Goal: Ask a question

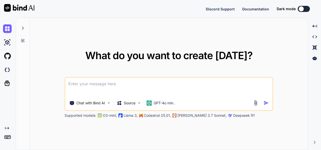
drag, startPoint x: 0, startPoint y: 0, endPoint x: 193, endPoint y: 38, distance: 197.0
click at [186, 25] on div "What do you want to create [DATE]? Chat with Bind AI Source GPT-4o min.. Suppor…" at bounding box center [169, 84] width 278 height 132
click at [166, 102] on p "GPT-4o min.." at bounding box center [165, 102] width 22 height 5
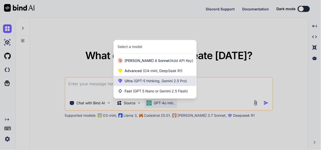
click at [151, 82] on span "(GPT-5 thinking, Gemini 2.5 Pro)" at bounding box center [160, 81] width 54 height 4
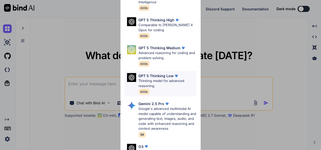
scroll to position [51, 0]
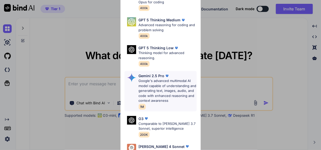
click at [156, 80] on p "Google's advanced multimodal AI model capable of understanding and generating t…" at bounding box center [168, 90] width 58 height 25
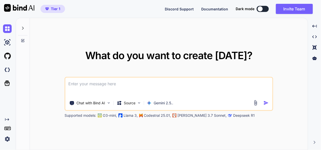
type textarea "x"
click at [115, 88] on textarea at bounding box center [168, 87] width 207 height 19
type textarea "t"
type textarea "x"
type textarea "th"
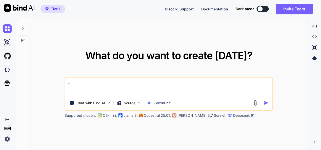
type textarea "x"
type textarea "ths"
type textarea "x"
type textarea "thsi"
type textarea "x"
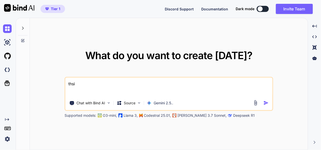
type textarea "thsi"
type textarea "x"
type textarea "thsi i"
type textarea "x"
type textarea "thsi is"
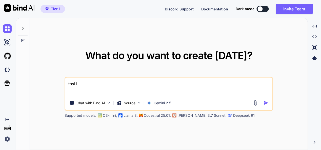
type textarea "x"
type textarea "thsi is"
type textarea "x"
type textarea "thsi is"
type textarea "x"
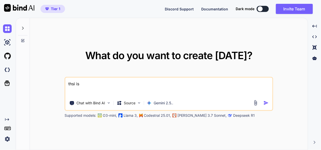
type textarea "thsi i"
type textarea "x"
type textarea "thsi"
type textarea "x"
type textarea "thsi"
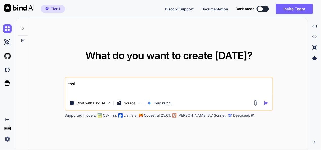
type textarea "x"
type textarea "ths"
type textarea "x"
type textarea "th"
type textarea "x"
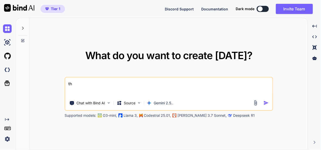
type textarea "thi"
type textarea "x"
type textarea "this"
type textarea "x"
type textarea "this"
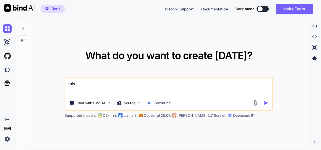
type textarea "x"
type textarea "this i"
type textarea "x"
type textarea "this is"
type textarea "x"
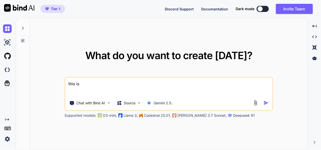
type textarea "this is"
type textarea "x"
type textarea "this is m"
type textarea "x"
type textarea "this is my"
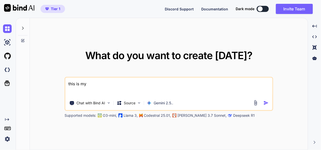
type textarea "x"
type textarea "this is my"
type textarea "x"
type textarea "this is my w"
type textarea "x"
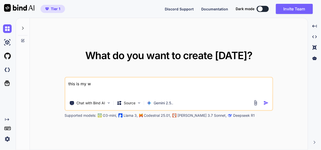
type textarea "this is my we"
type textarea "x"
type textarea "this is my web"
type textarea "x"
type textarea "this is my webs"
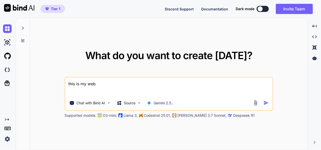
type textarea "x"
type textarea "this is my websi"
type textarea "x"
type textarea "this is my websit"
type textarea "x"
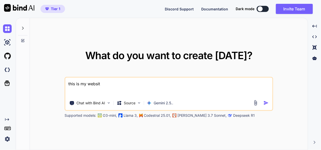
type textarea "this is my website"
type textarea "x"
type textarea "this is my website"
type textarea "x"
type textarea "this is my website"
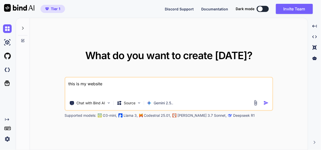
type textarea "x"
type textarea "this is my websit"
type textarea "x"
type textarea "this is my webs"
type textarea "x"
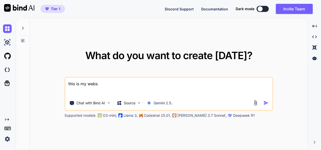
type textarea "this is my web"
type textarea "x"
type textarea "this is my we"
type textarea "x"
type textarea "this is my w"
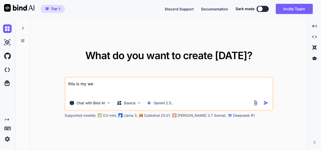
type textarea "x"
type textarea "this is my"
type textarea "x"
type textarea "this is my t"
type textarea "x"
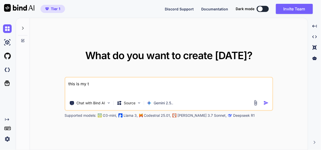
type textarea "this is my to"
type textarea "x"
type textarea "this is my too"
type textarea "x"
type textarea "this is my tool"
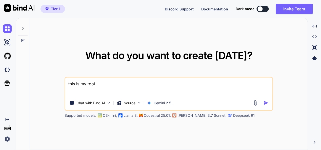
type textarea "x"
type textarea "this is my tool"
type textarea "x"
type textarea "this is my tool"
type textarea "x"
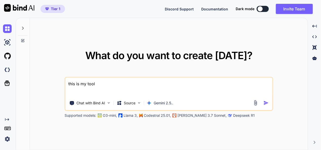
type textarea "this is my too"
type textarea "x"
type textarea "this is my to"
type textarea "x"
type textarea "this is my t"
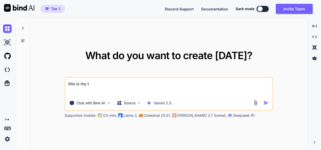
type textarea "x"
type textarea "this is my"
type textarea "x"
type textarea "this is my w"
type textarea "x"
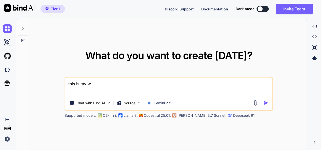
type textarea "this is my we"
type textarea "x"
type textarea "this is my web"
type textarea "x"
type textarea "this is my weba"
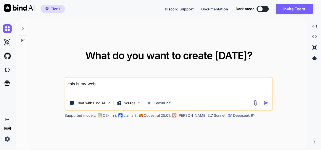
type textarea "x"
type textarea "this is my webap"
type textarea "x"
type textarea "this is my webapp"
type textarea "x"
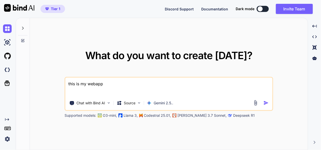
type textarea "this is my webapp"
type textarea "x"
type textarea "this is my webapp ""
type textarea "x"
type textarea "this is my webapp """
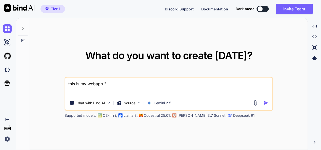
type textarea "x"
paste textarea "here is php code - "<?php // backend.php // --- CONFIGURATION --- define('ADMIN…"
type textarea "this is my webapp "here is php code - "<?php // backend.php // --- CONFIGURATIO…"
type textarea "x"
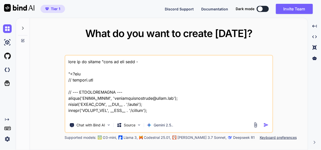
scroll to position [31218, 0]
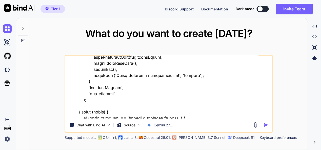
click at [92, 116] on textarea at bounding box center [168, 86] width 207 height 63
type textarea "this is my webapp "here is php code - "<?php // backend.php // --- CONFIGURATIO…"
type textarea "x"
type textarea "this is my webapp "here is php code - "<?php // backend.php // --- CONFIGURATIO…"
type textarea "x"
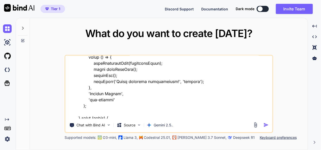
type textarea "this is my webapp "here is php code - "<?php // backend.php // --- CONFIGURATIO…"
type textarea "x"
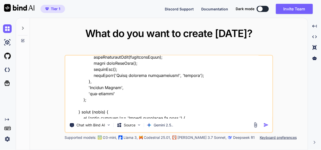
type textarea "this is my webapp "here is php code - "<?php // backend.php // --- CONFIGURATIO…"
type textarea "x"
type textarea "this is my webapp "here is php code - "<?php // backend.php // --- CONFIGURATIO…"
type textarea "x"
type textarea "this is my webapp "here is php code - "<?php // backend.php // --- CONFIGURATIO…"
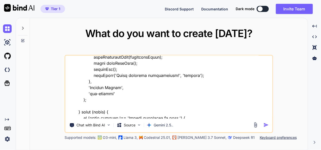
type textarea "x"
type textarea "this is my webapp "here is php code - "<?php // backend.php // --- CONFIGURATIO…"
type textarea "x"
type textarea "this is my webapp "here is php code - "<?php // backend.php // --- CONFIGURATIO…"
type textarea "x"
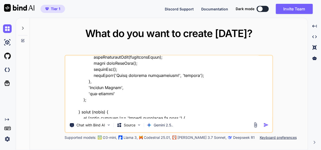
type textarea "this is my webapp "here is php code - "<?php // backend.php // --- CONFIGURATIO…"
type textarea "x"
type textarea "this is my webapp "here is php code - "<?php // backend.php // --- CONFIGURATIO…"
type textarea "x"
type textarea "this is my webapp "here is php code - "<?php // backend.php // --- CONFIGURATIO…"
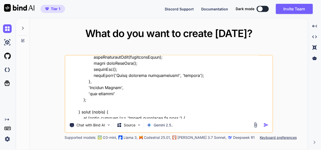
type textarea "x"
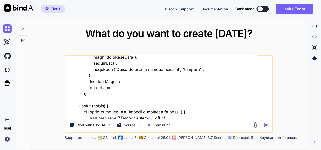
type textarea "this is my webapp "here is php code - "<?php // backend.php // --- CONFIGURATIO…"
type textarea "x"
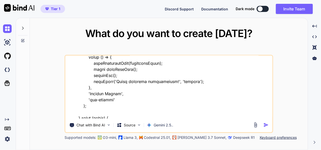
type textarea "this is my webapp "here is php code - "<?php // backend.php // --- CONFIGURATIO…"
type textarea "x"
type textarea "this is my webapp "here is php code - "<?php // backend.php // --- CONFIGURATIO…"
type textarea "x"
type textarea "this is my webapp "here is php code - "<?php // backend.php // --- CONFIGURATIO…"
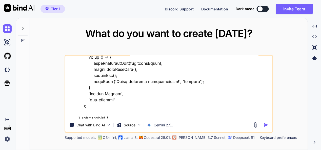
type textarea "x"
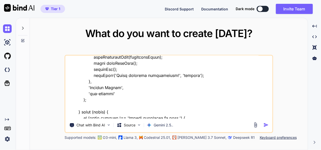
type textarea "this is my webapp "here is php code - "<?php // backend.php // --- CONFIGURATIO…"
type textarea "x"
type textarea "this is my webapp "here is php code - "<?php // backend.php // --- CONFIGURATIO…"
type textarea "x"
type textarea "this is my webapp "here is php code - "<?php // backend.php // --- CONFIGURATIO…"
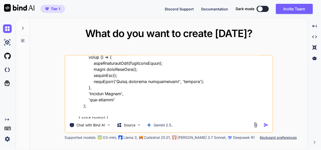
type textarea "x"
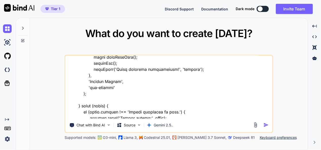
type textarea "this is my webapp "here is php code - "<?php // backend.php // --- CONFIGURATIO…"
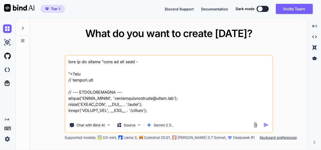
scroll to position [31218, 0]
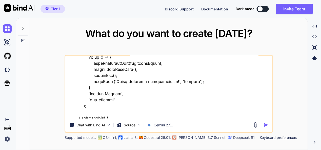
type textarea "this is my webapp "here is php code - "<?php // backend.php // --- CONFIGURATIO…"
type textarea "x"
type textarea "this is my webapp "here is php code - "<?php // backend.php // --- CONFIGURATIO…"
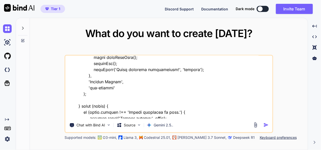
type textarea "x"
type textarea "this is my webapp "here is php code - "<?php // backend.php // --- CONFIGURATIO…"
type textarea "x"
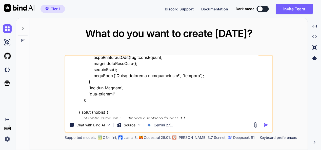
type textarea "this is my webapp "here is php code - "<?php // backend.php // --- CONFIGURATIO…"
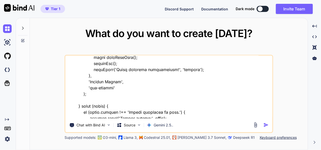
type textarea "x"
type textarea "this is my webapp "here is php code - "<?php // backend.php // --- CONFIGURATIO…"
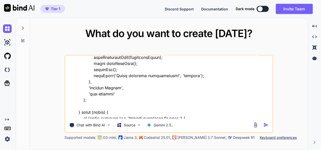
type textarea "x"
type textarea "this is my webapp "here is php code - "<?php // backend.php // --- CONFIGURATIO…"
type textarea "x"
type textarea "this is my webapp "here is php code - "<?php // backend.php // --- CONFIGURATIO…"
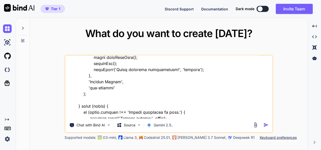
type textarea "x"
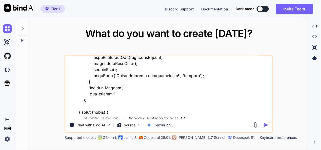
type textarea "this is my webapp "here is php code - "<?php // backend.php // --- CONFIGURATIO…"
type textarea "x"
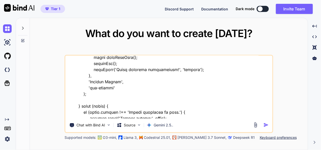
type textarea "this is my webapp "here is php code - "<?php // backend.php // --- CONFIGURATIO…"
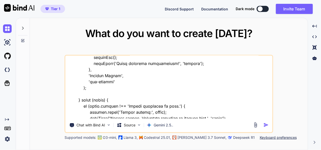
type textarea "x"
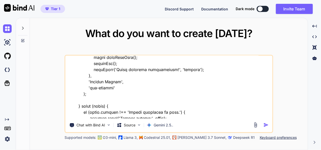
type textarea "this is my webapp "here is php code - "<?php // backend.php // --- CONFIGURATIO…"
type textarea "x"
click at [76, 115] on textarea at bounding box center [168, 86] width 207 height 63
type textarea "this is my webapp "here is php code - "<?php // backend.php // --- CONFIGURATIO…"
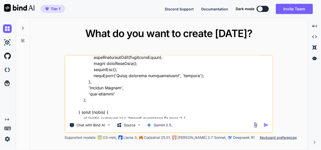
type textarea "x"
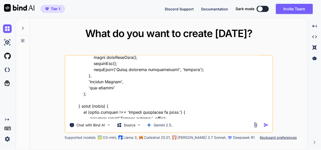
type textarea "this is my webapp "here is php code - "<?php // backend.php // --- CONFIGURATIO…"
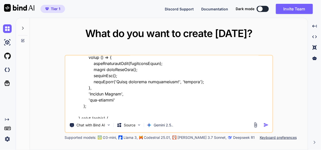
type textarea "x"
type textarea "this is my webapp "here is php code - "<?php // backend.php // --- CONFIGURATIO…"
click at [265, 126] on img "button" at bounding box center [266, 124] width 5 height 5
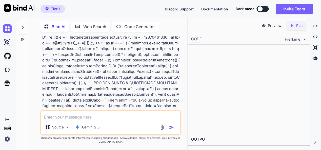
scroll to position [15466, 0]
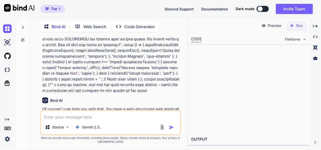
type textarea "x"
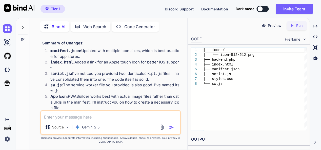
scroll to position [15567, 0]
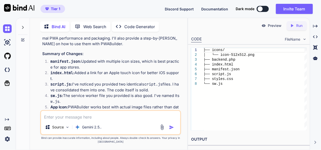
click at [316, 27] on icon "Created with Pixso." at bounding box center [315, 26] width 5 height 5
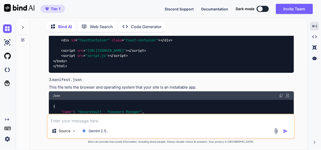
scroll to position [12066, 0]
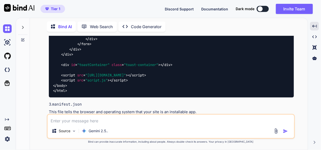
click at [280, 118] on img at bounding box center [281, 120] width 4 height 4
click at [282, 118] on img at bounding box center [281, 120] width 4 height 4
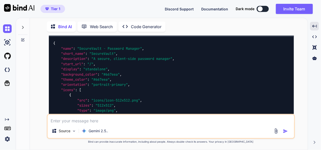
scroll to position [12168, 0]
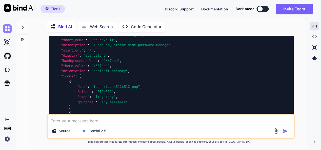
click at [7, 29] on img at bounding box center [7, 28] width 9 height 9
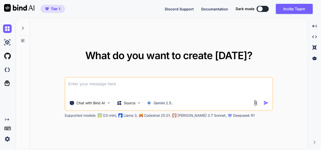
click at [86, 84] on textarea at bounding box center [168, 87] width 207 height 19
paste textarea "here is php code - "<?php // backend.php // --- CONFIGURATION --- define('ADMIN…"
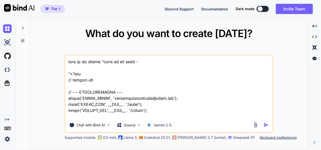
scroll to position [20907, 0]
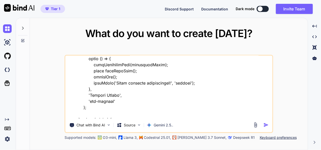
click at [90, 117] on textarea at bounding box center [168, 86] width 207 height 63
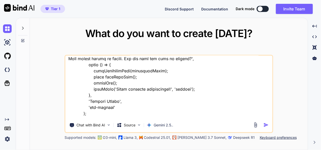
type textarea "this is my webapp "here is php code - "<?php // backend.php // --- CONFIGURATIO…"
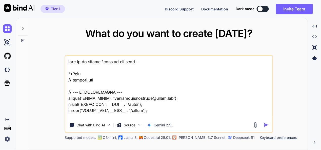
scroll to position [20907, 0]
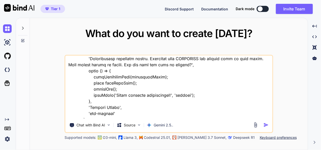
type textarea "this is my webapp "here is php code - "<?php // backend.php // --- CONFIGURATIO…"
type textarea "x"
type textarea "this is my webapp "here is php code - "<?php // backend.php // --- CONFIGURATIO…"
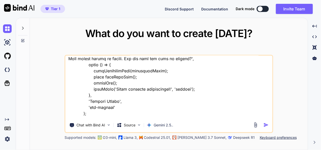
type textarea "x"
type textarea "this is my webapp "here is php code - "<?php // backend.php // --- CONFIGURATIO…"
type textarea "x"
type textarea "this is my webapp "here is php code - "<?php // backend.php // --- CONFIGURATIO…"
type textarea "x"
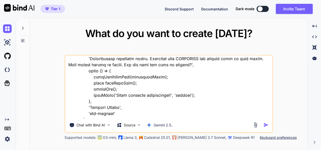
type textarea "this is my webapp "here is php code - "<?php // backend.php // --- CONFIGURATIO…"
type textarea "x"
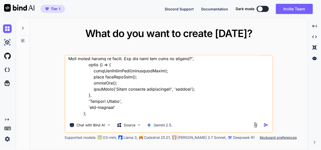
type textarea "this is my webapp "here is php code - "<?php // backend.php // --- CONFIGURATIO…"
type textarea "x"
type textarea "this is my webapp "here is php code - "<?php // backend.php // --- CONFIGURATIO…"
type textarea "x"
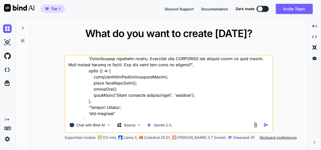
type textarea "this is my webapp "here is php code - "<?php // backend.php // --- CONFIGURATIO…"
type textarea "x"
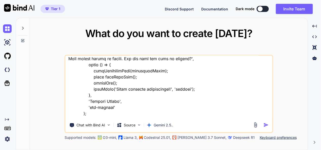
type textarea "this is my webapp "here is php code - "<?php // backend.php // --- CONFIGURATIO…"
type textarea "x"
type textarea "this is my webapp "here is php code - "<?php // backend.php // --- CONFIGURATIO…"
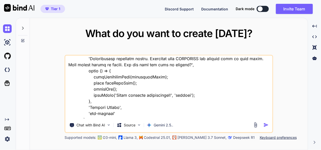
type textarea "x"
type textarea "this is my webapp "here is php code - "<?php // backend.php // --- CONFIGURATIO…"
type textarea "x"
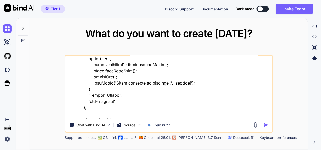
type textarea "this is my webapp "here is php code - "<?php // backend.php // --- CONFIGURATIO…"
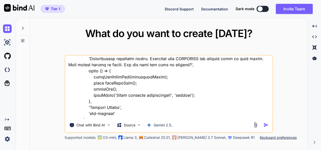
type textarea "x"
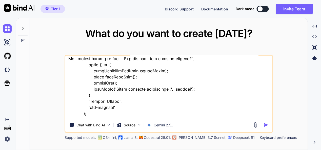
type textarea "this is my webapp "here is php code - "<?php // backend.php // --- CONFIGURATIO…"
type textarea "x"
click at [76, 115] on textarea at bounding box center [168, 86] width 207 height 63
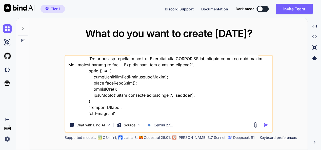
type textarea "this is my webapp "here is php code - "<?php // backend.php // --- CONFIGURATIO…"
type textarea "x"
type textarea "this is my webapp "here is php code - "<?php // backend.php // --- CONFIGURATIO…"
type textarea "x"
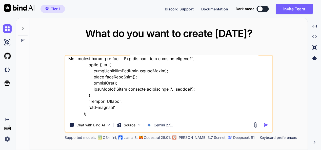
type textarea "this is my webapp "here is php code - "<?php // backend.php // --- CONFIGURATIO…"
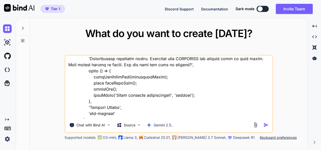
type textarea "x"
type textarea "this is my webapp "here is php code - "<?php // backend.php // --- CONFIGURATIO…"
type textarea "x"
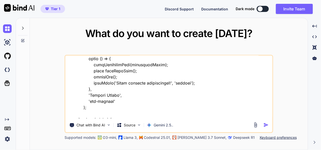
type textarea "this is my webapp "here is php code - "<?php // backend.php // --- CONFIGURATIO…"
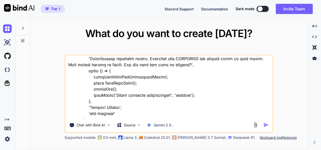
type textarea "x"
type textarea "this is my webapp "here is php code - "<?php // backend.php // --- CONFIGURATIO…"
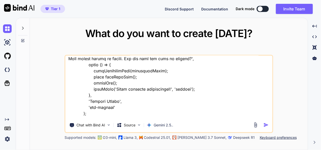
type textarea "x"
type textarea "this is my webapp "here is php code - "<?php // backend.php // --- CONFIGURATIO…"
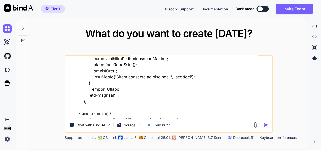
type textarea "x"
type textarea "this is my webapp "here is php code - "<?php // backend.php // --- CONFIGURATIO…"
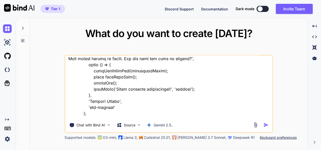
type textarea "x"
type textarea "this is my webapp "here is php code - "<?php // backend.php // --- CONFIGURATIO…"
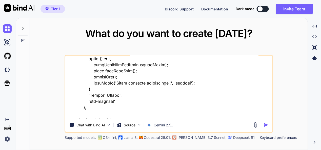
type textarea "x"
type textarea "this is my webapp "here is php code - "<?php // backend.php // --- CONFIGURATIO…"
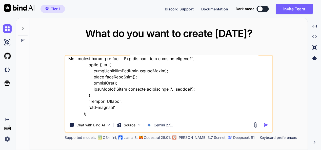
type textarea "x"
type textarea "this is my webapp "here is php code - "<?php // backend.php // --- CONFIGURATIO…"
type textarea "x"
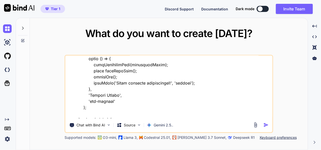
type textarea "this is my webapp "here is php code - "<?php // backend.php // --- CONFIGURATIO…"
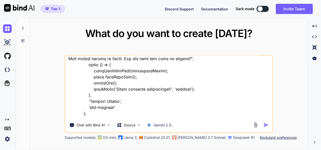
type textarea "x"
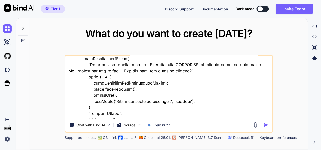
type textarea "this is my webapp "here is php code - "<?php // backend.php // --- CONFIGURATIO…"
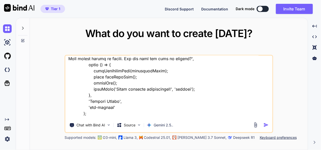
type textarea "x"
type textarea "this is my webapp "here is php code - "<?php // backend.php // --- CONFIGURATIO…"
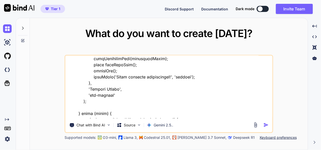
type textarea "x"
type textarea "this is my webapp "here is php code - "<?php // backend.php // --- CONFIGURATIO…"
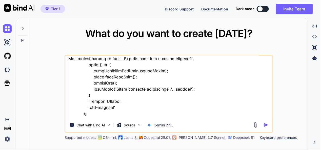
type textarea "x"
type textarea "this is my webapp "here is php code - "<?php // backend.php // --- CONFIGURATIO…"
type textarea "x"
type textarea "this is my webapp "here is php code - "<?php // backend.php // --- CONFIGURATIO…"
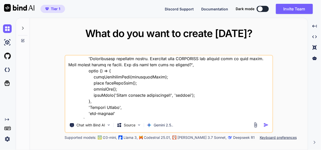
type textarea "x"
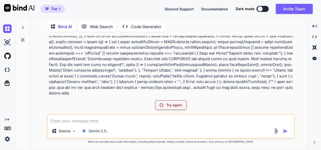
scroll to position [5665, 0]
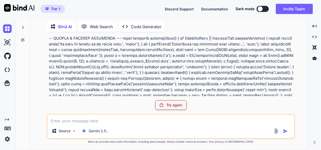
click at [170, 106] on p "Try again" at bounding box center [174, 104] width 16 height 5
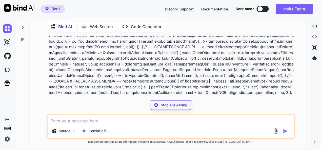
scroll to position [5701, 0]
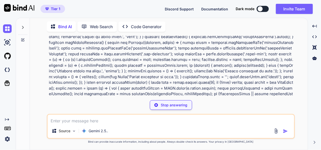
type textarea "x"
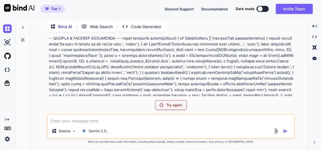
drag, startPoint x: 211, startPoint y: 103, endPoint x: 173, endPoint y: 106, distance: 38.4
click at [211, 103] on div "Try again" at bounding box center [171, 105] width 248 height 10
click at [173, 106] on p "Try again" at bounding box center [174, 104] width 16 height 5
click at [173, 103] on p "Try again" at bounding box center [174, 104] width 16 height 5
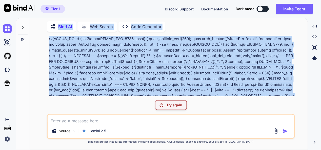
scroll to position [0, 0]
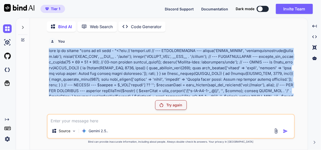
drag, startPoint x: 126, startPoint y: 94, endPoint x: 47, endPoint y: 51, distance: 90.1
click at [47, 51] on div "You Try again Source Gemini 2.5.. Created with Bind Always check its answers. P…" at bounding box center [171, 93] width 248 height 114
copy p "this is my webapp "here is php code - "<?php // backend.php // --- CONFIGURATIO…"
click at [6, 26] on img at bounding box center [7, 28] width 9 height 9
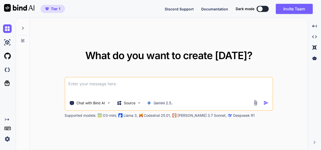
click at [150, 90] on textarea at bounding box center [168, 87] width 207 height 19
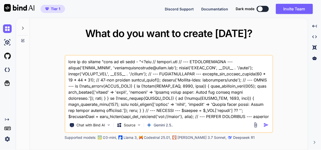
scroll to position [8664, 0]
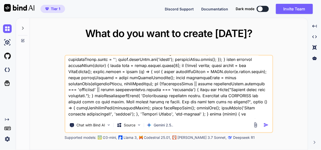
type textarea "this is my webapp "here is php code - "<?php // backend.php // --- CONFIGURATIO…"
click at [267, 124] on img "button" at bounding box center [266, 124] width 5 height 5
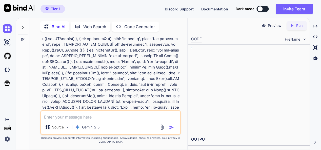
scroll to position [10286, 0]
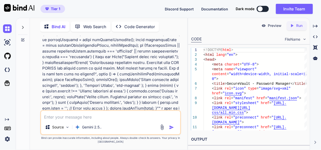
click at [315, 25] on icon "Created with Pixso." at bounding box center [315, 26] width 5 height 5
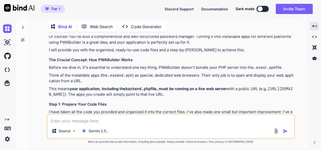
scroll to position [5810, 0]
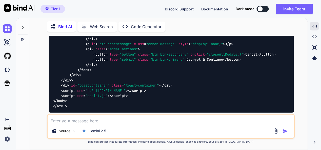
scroll to position [8875, 0]
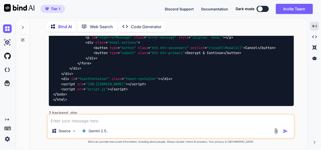
click at [282, 127] on img at bounding box center [281, 129] width 4 height 4
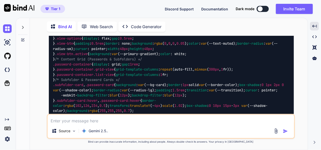
scroll to position [10647, 0]
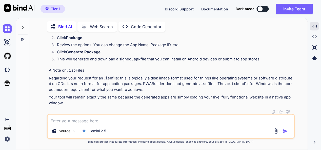
scroll to position [20018, 0]
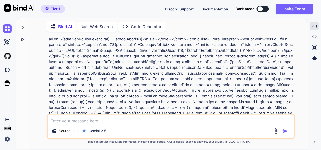
scroll to position [5384, 0]
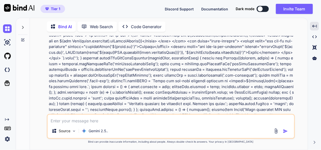
click at [95, 121] on textarea at bounding box center [171, 118] width 247 height 9
type textarea "tell me file drictory and icon"
click at [288, 130] on img "button" at bounding box center [285, 130] width 5 height 5
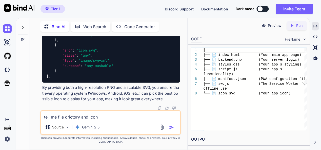
scroll to position [39788, 0]
click at [94, 117] on textarea "tell me file drictory and icon" at bounding box center [110, 115] width 139 height 9
paste textarea "Add a 192x192 PNG icon to your manifest. info symbol, additional information av…"
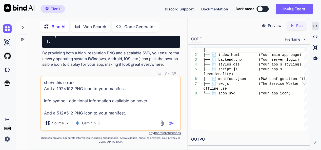
drag, startPoint x: 156, startPoint y: 98, endPoint x: 148, endPoint y: 99, distance: 8.0
click at [148, 99] on textarea "show this error- Add a 192x192 PNG icon to your manifest. info symbol, addition…" at bounding box center [110, 96] width 139 height 40
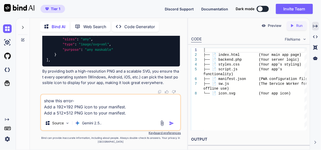
click at [146, 115] on textarea "show this error- Add a 192x192 PNG icon to your manifest. Add a 512x512 PNG ico…" at bounding box center [110, 104] width 139 height 21
type textarea "show this error- Add a 192x192 PNG icon to your manifest. Add a 512x512 PNG ico…"
click at [170, 121] on img "button" at bounding box center [171, 123] width 5 height 5
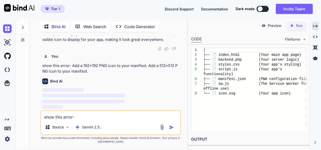
scroll to position [39847, 0]
click at [316, 26] on icon "Created with Pixso." at bounding box center [315, 26] width 5 height 5
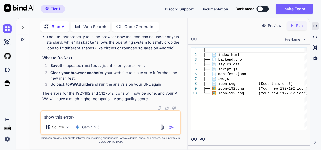
scroll to position [40156, 0]
drag, startPoint x: 88, startPoint y: 104, endPoint x: 69, endPoint y: 51, distance: 55.4
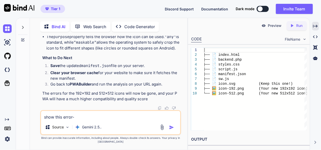
scroll to position [40122, 0]
click at [185, 98] on div "You Bind AI Of course! You've built a comprehensive and well-structured passwor…" at bounding box center [110, 93] width 153 height 114
drag, startPoint x: 86, startPoint y: 63, endPoint x: 59, endPoint y: 64, distance: 26.4
copy code "icon - 512 .png"
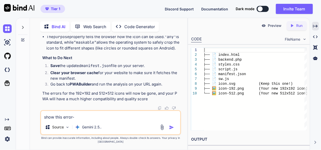
drag, startPoint x: 88, startPoint y: 57, endPoint x: 61, endPoint y: 56, distance: 26.9
copy code "icon - 192 .png"
